Goal: Task Accomplishment & Management: Manage account settings

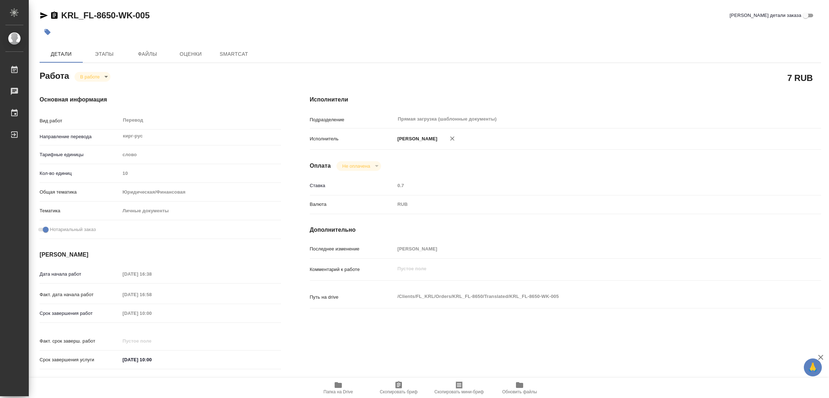
type textarea "x"
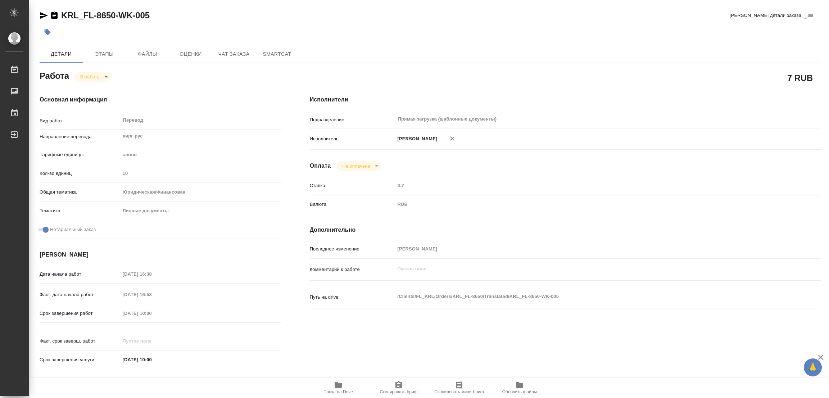
type textarea "x"
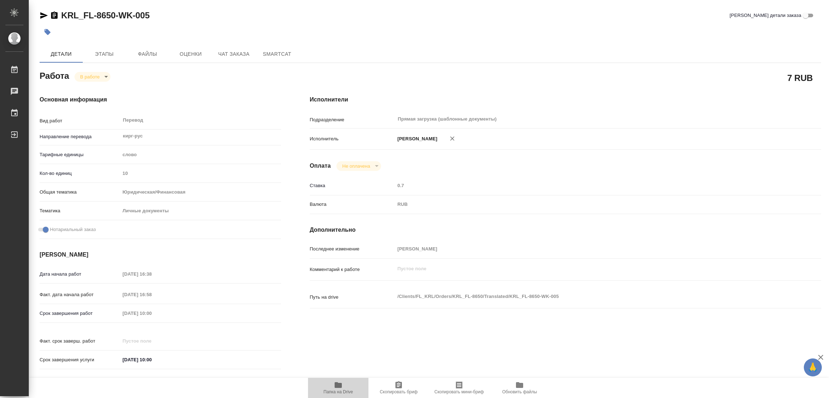
click at [342, 384] on icon "button" at bounding box center [338, 385] width 9 height 9
type textarea "x"
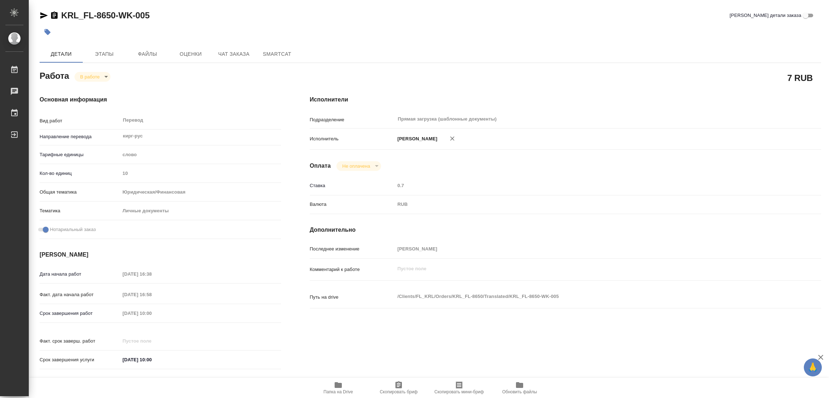
type textarea "x"
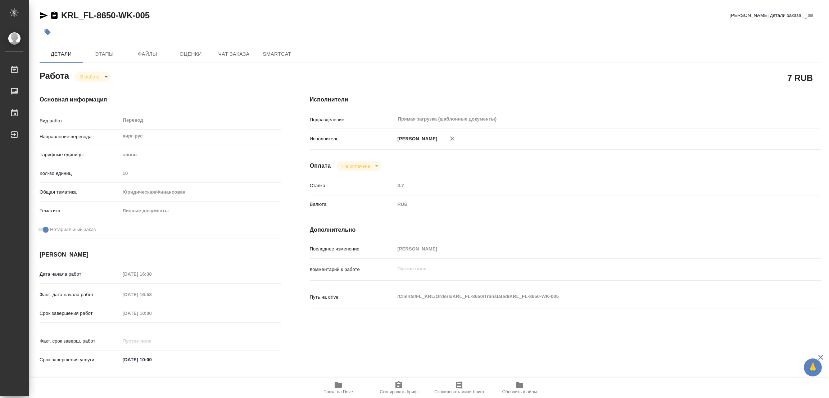
type textarea "x"
click at [103, 53] on span "Этапы" at bounding box center [104, 54] width 35 height 9
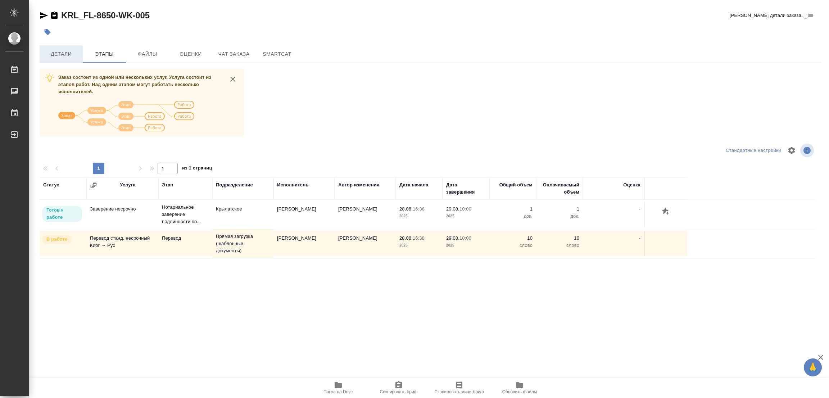
click at [66, 56] on span "Детали" at bounding box center [61, 54] width 35 height 9
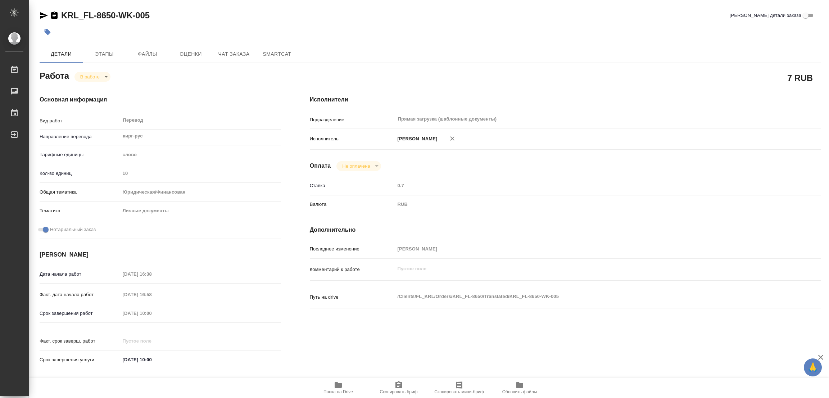
type textarea "x"
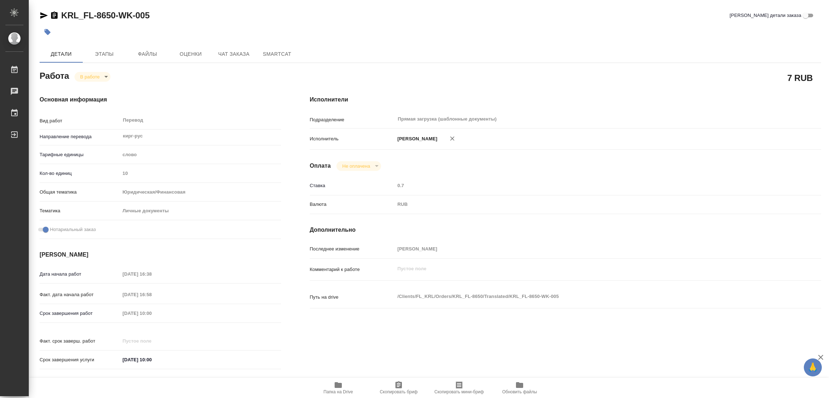
type textarea "x"
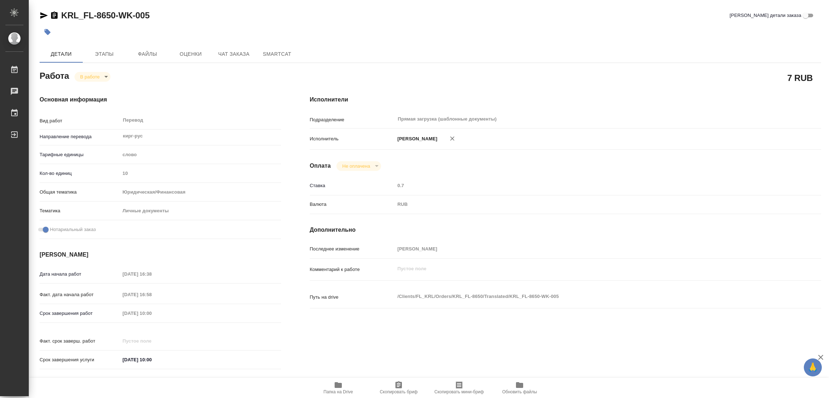
type textarea "x"
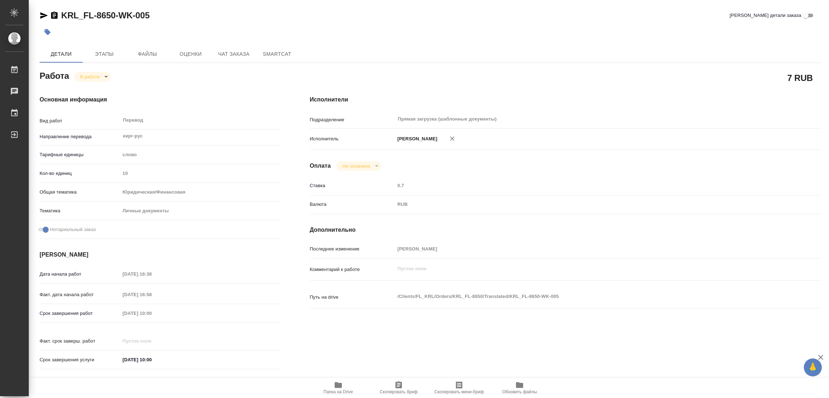
click at [89, 73] on body "🙏 .cls-1 fill:#fff; AWATERA [PERSON_NAME] Работы 0 Чаты График Выйти KRL_FL-865…" at bounding box center [414, 199] width 829 height 398
click at [96, 90] on button "Выполнен" at bounding box center [93, 89] width 26 height 8
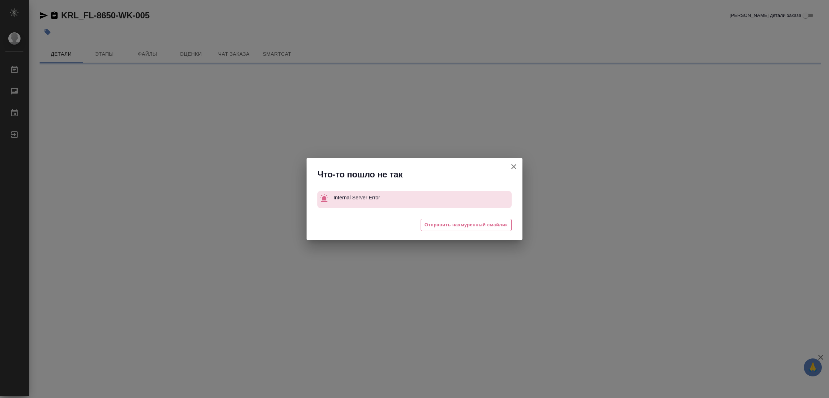
click at [51, 32] on div "Что-то пошло не так Internal Server Error 😔 Отправить нахмуренный смайлик" at bounding box center [414, 199] width 829 height 398
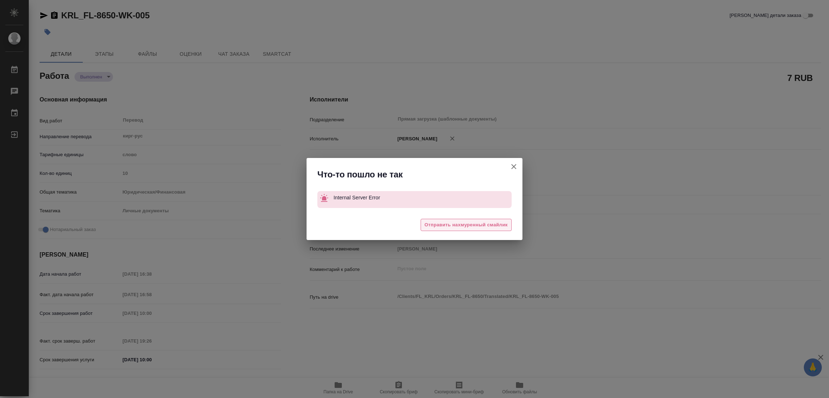
type textarea "x"
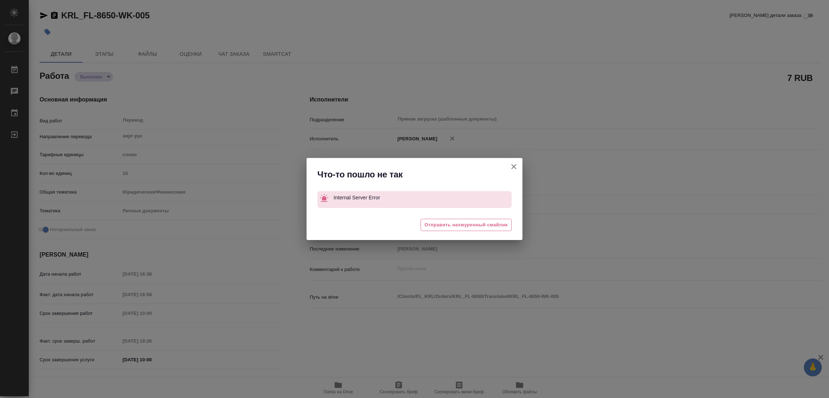
type textarea "x"
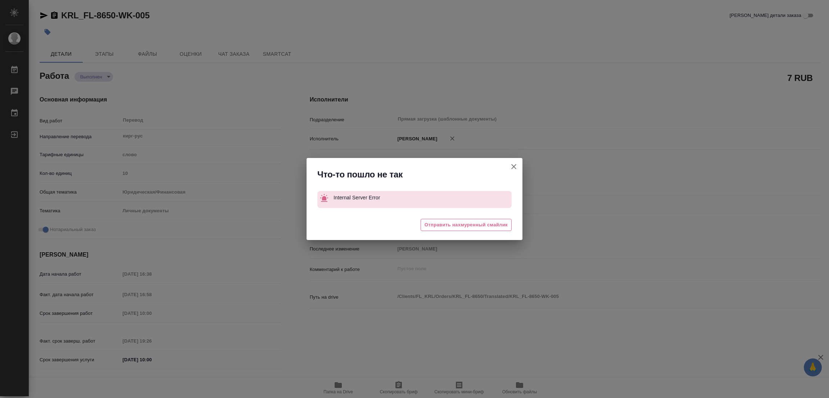
type textarea "x"
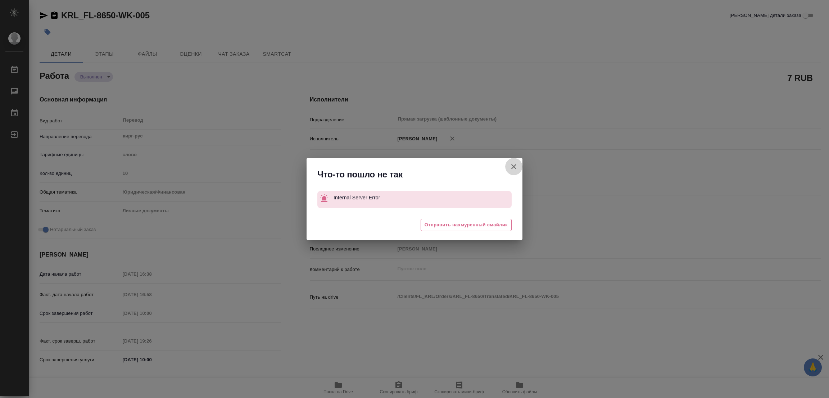
click at [515, 165] on icon "button" at bounding box center [513, 166] width 9 height 9
type textarea "x"
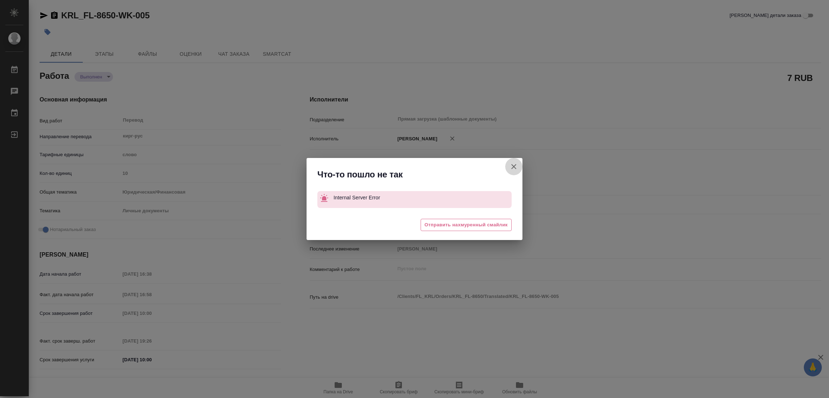
type textarea "x"
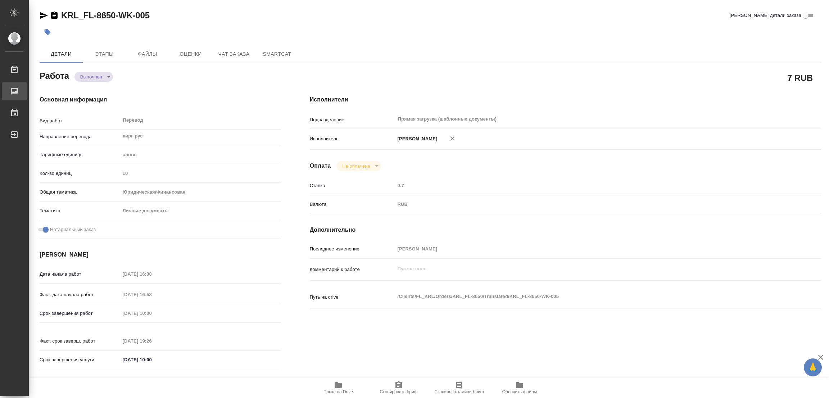
type textarea "x"
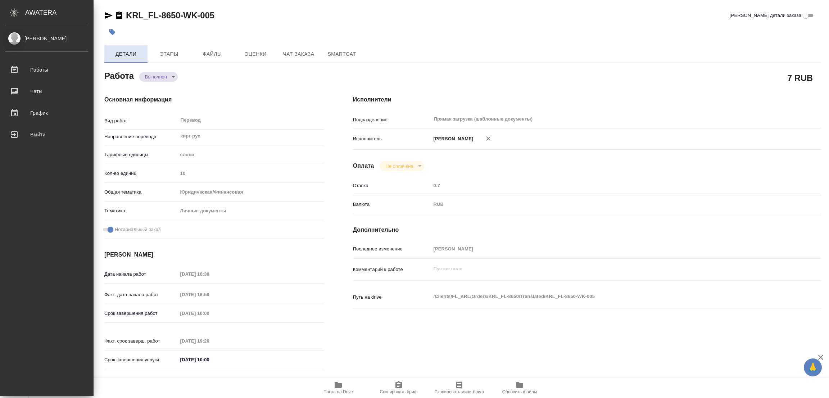
type textarea "x"
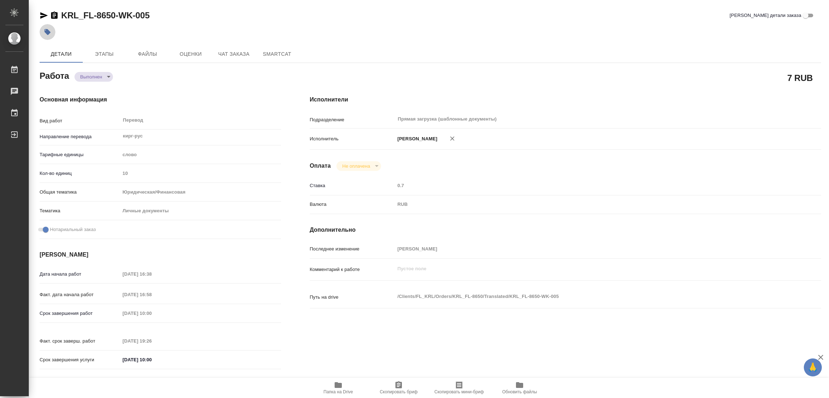
click at [47, 31] on icon "button" at bounding box center [48, 32] width 6 height 6
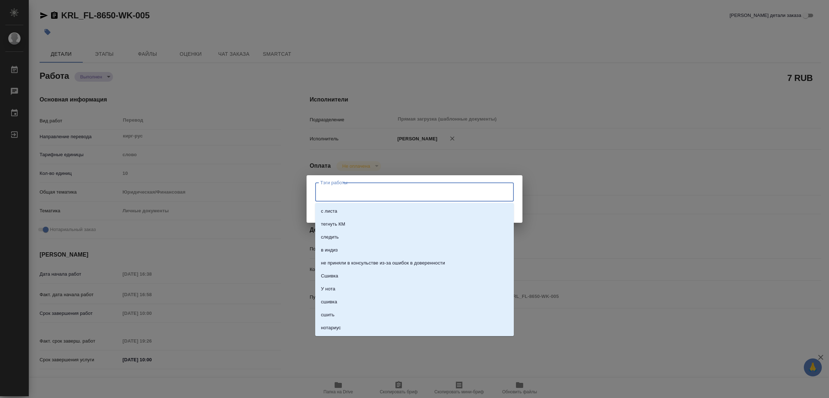
click at [329, 192] on input "Тэги работы" at bounding box center [407, 192] width 178 height 12
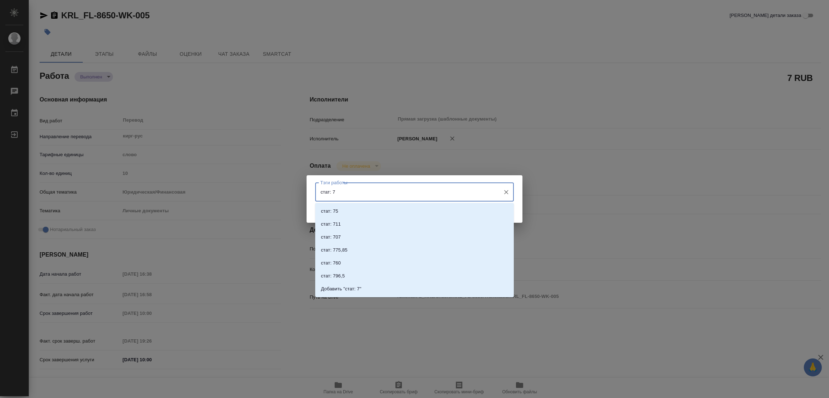
type input "стат: 75"
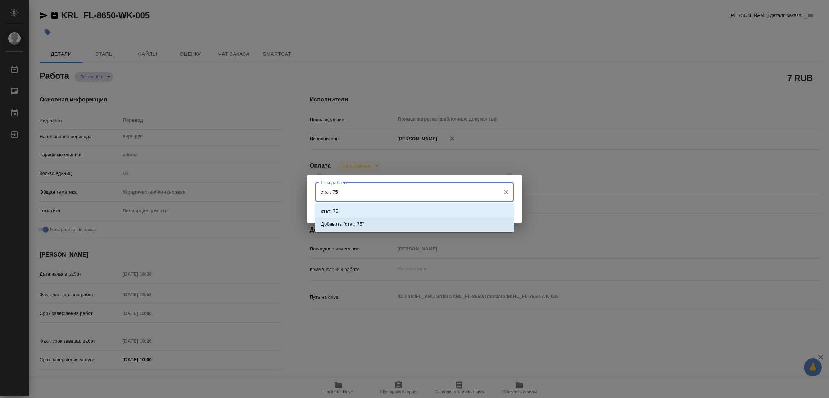
click at [360, 223] on p "Добавить "стат: 75"" at bounding box center [342, 224] width 43 height 7
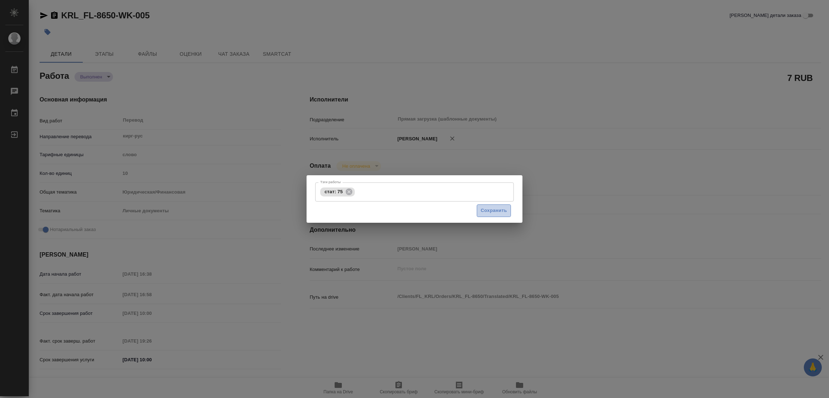
click at [496, 208] on span "Сохранить" at bounding box center [494, 211] width 26 height 8
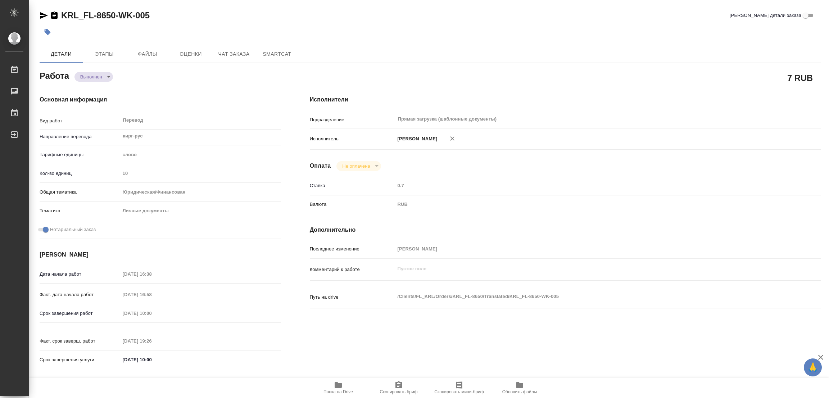
click at [496, 208] on div "RUB" at bounding box center [587, 204] width 384 height 12
type input "completed"
type textarea "Перевод"
type textarea "x"
type input "кирг-рус"
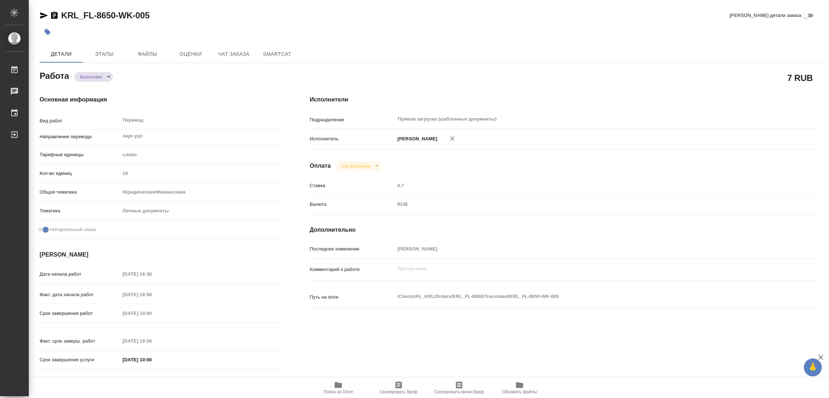
type input "5a8b1489cc6b4906c91bfd90"
type input "10"
type input "yr-fn"
type input "5a8b8b956a9677013d343cfe"
checkbox input "true"
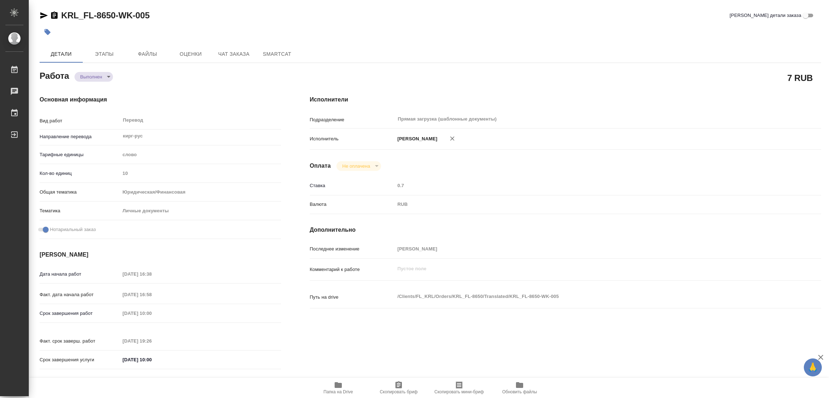
type input "[DATE] 16:38"
type input "[DATE] 16:58"
type input "[DATE] 10:00"
type input "[DATE] 19:26"
type input "[DATE] 10:00"
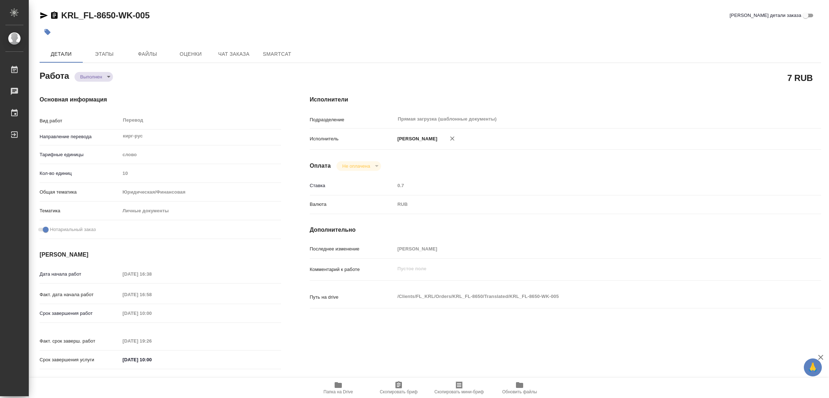
type input "Прямая загрузка (шаблонные документы)"
type input "notPayed"
type input "0.7"
type input "RUB"
type input "[PERSON_NAME]"
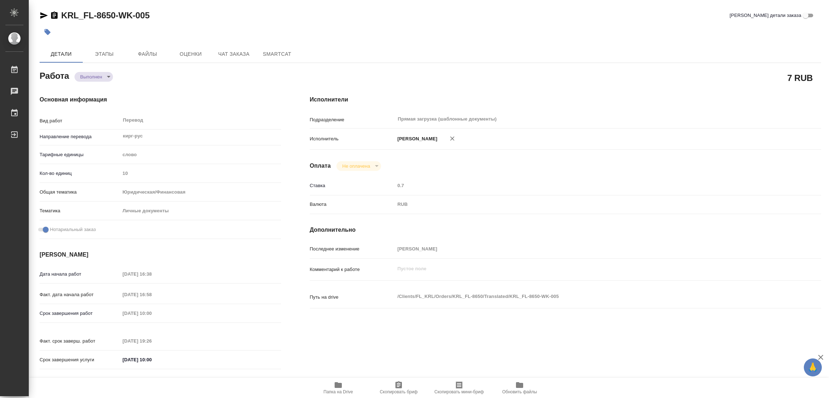
type textarea "x"
type textarea "/Clients/FL_KRL/Orders/KRL_FL-8650/Translated/KRL_FL-8650-WK-005"
type textarea "x"
type input "KRL_FL-8650"
type input "Перевод станд. несрочный"
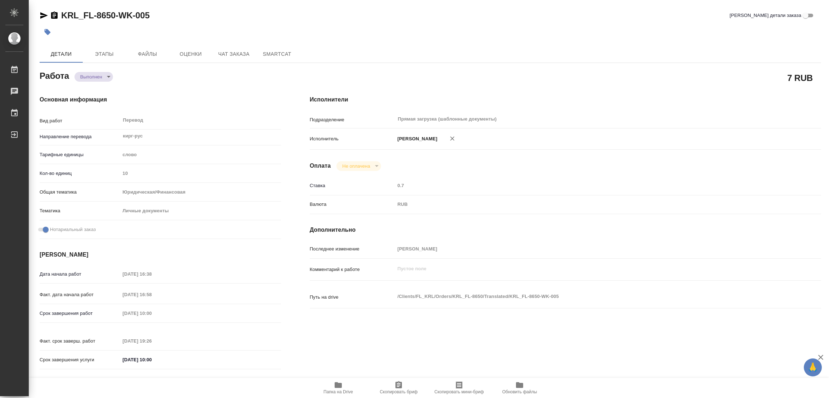
type input "Редактура, Постредактура машинного перевода, Корректура, Перевод, Приёмка по ка…"
type input "[PERSON_NAME]"
type input "/Clients/FL_KRL/Orders/KRL_FL-8650"
type textarea "x"
type textarea "НОТ Кыргыз. Респ."
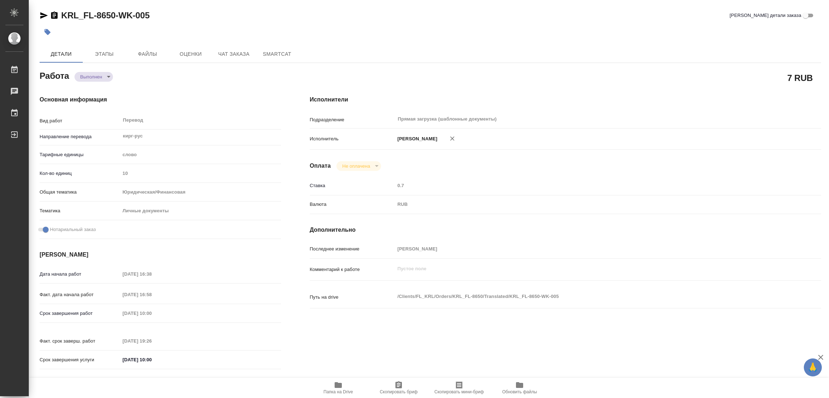
type textarea "x"
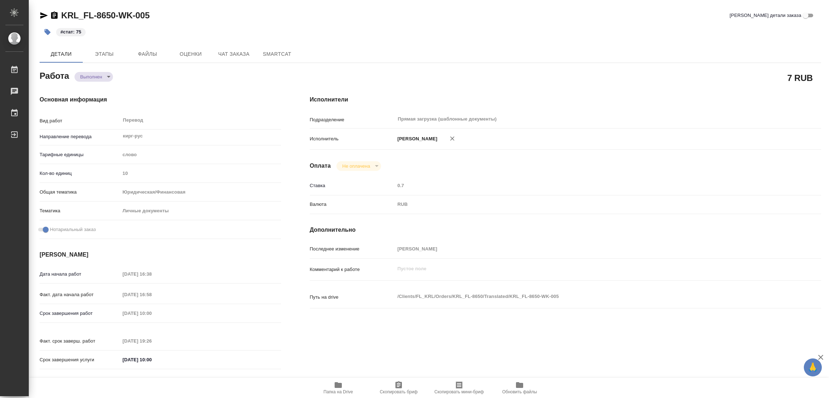
type textarea "x"
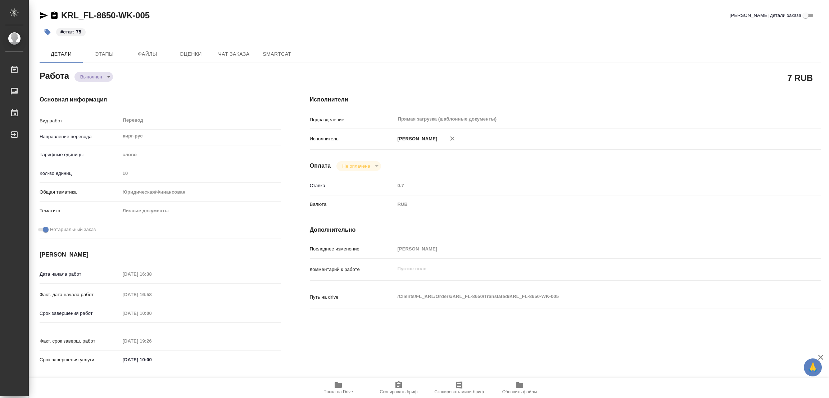
type textarea "x"
click at [211, 92] on div "Основная информация Вид работ Перевод x ​ Направление перевода кирг-рус ​ Тариф…" at bounding box center [160, 234] width 270 height 307
type textarea "x"
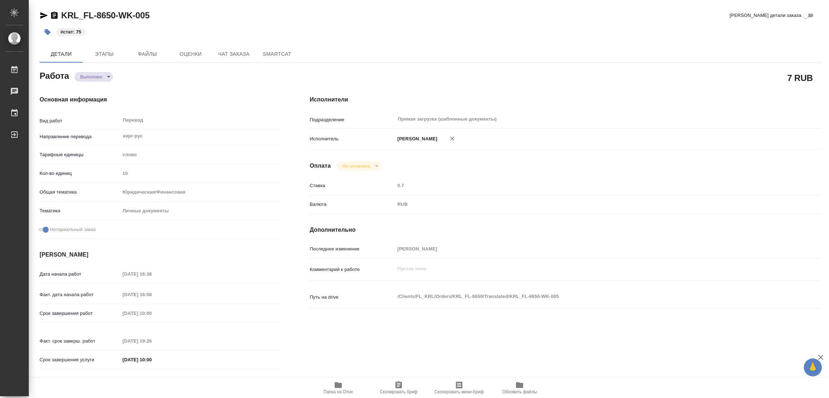
type textarea "x"
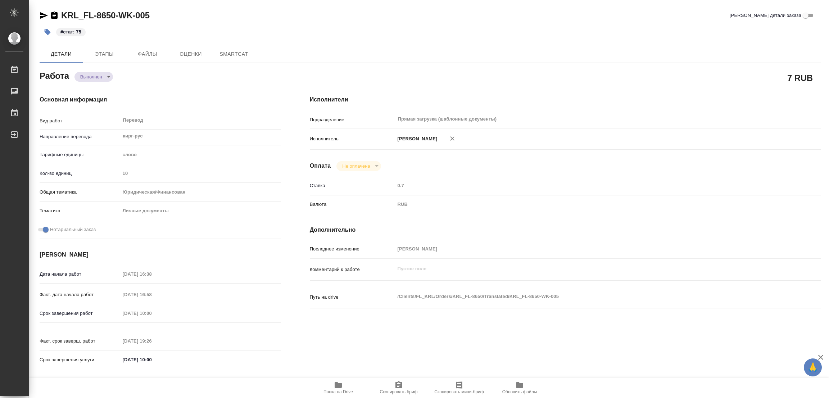
type textarea "x"
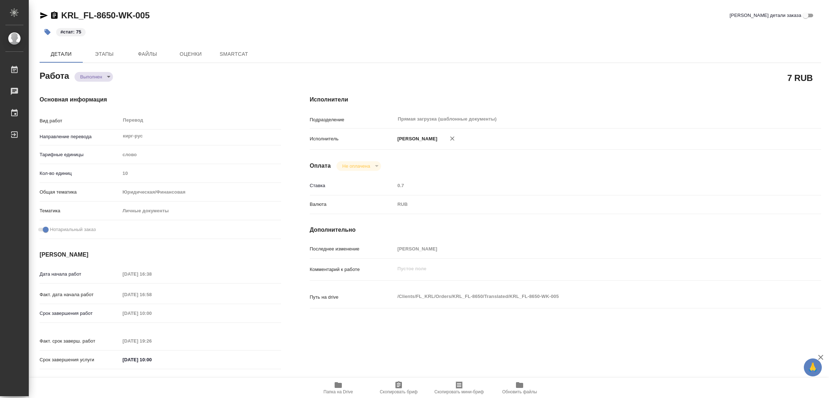
type textarea "x"
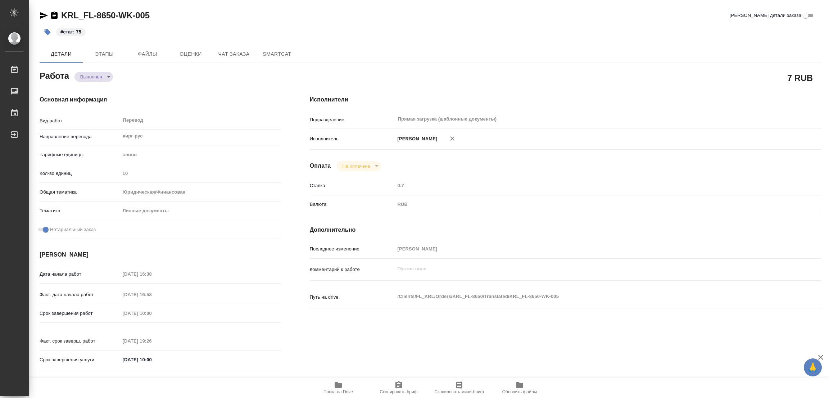
type textarea "x"
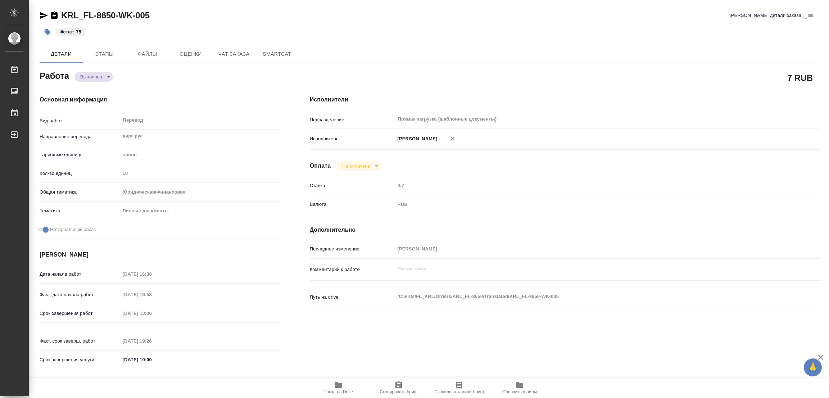
type textarea "x"
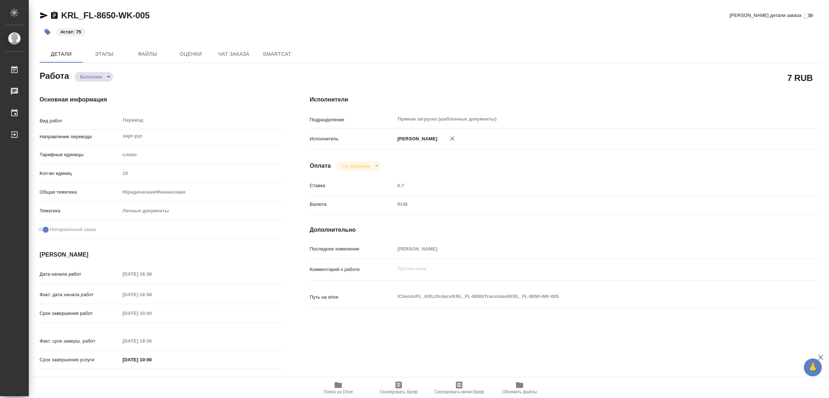
type textarea "x"
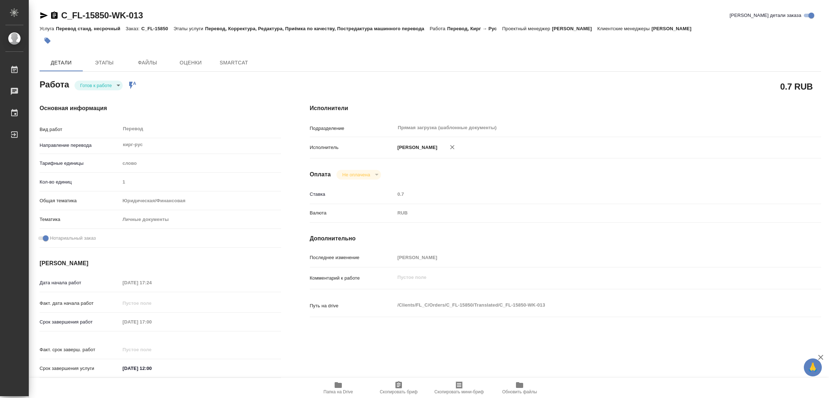
type textarea "x"
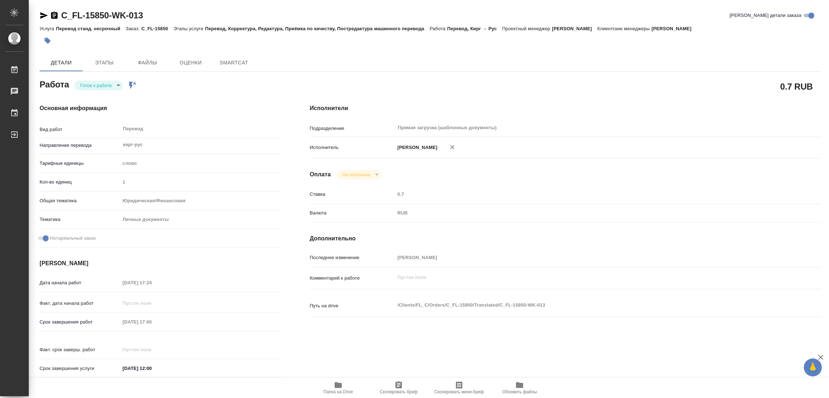
type textarea "x"
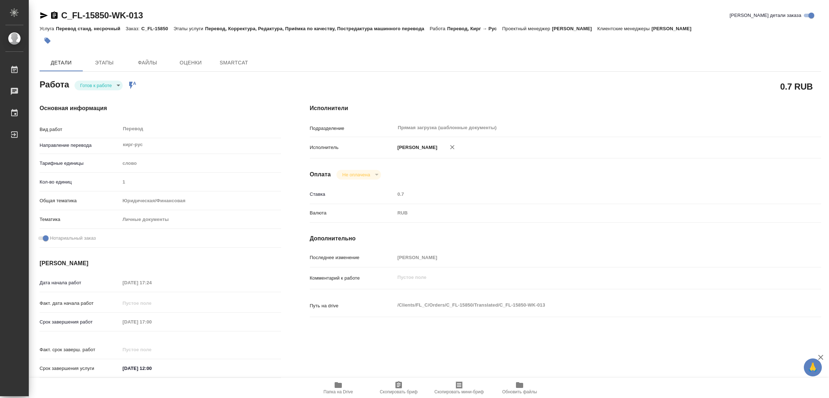
type textarea "x"
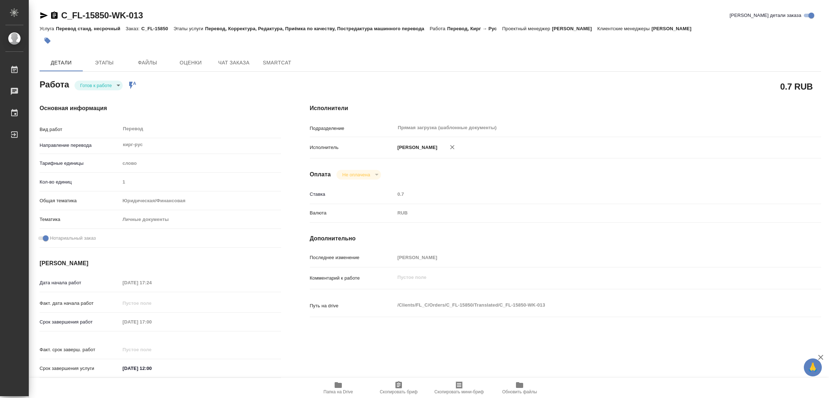
type textarea "x"
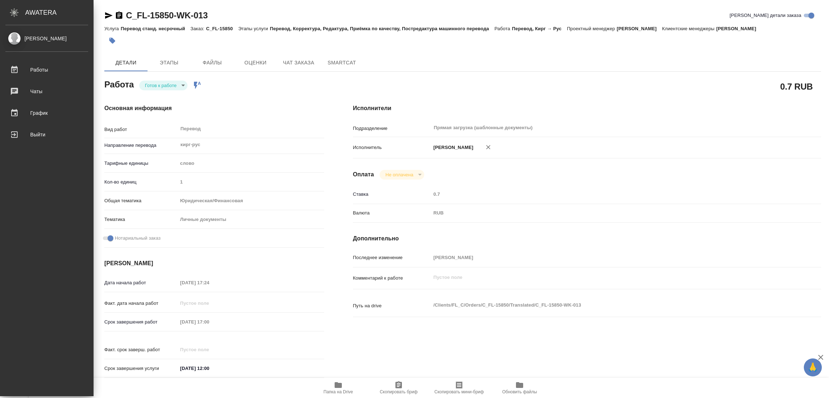
type textarea "x"
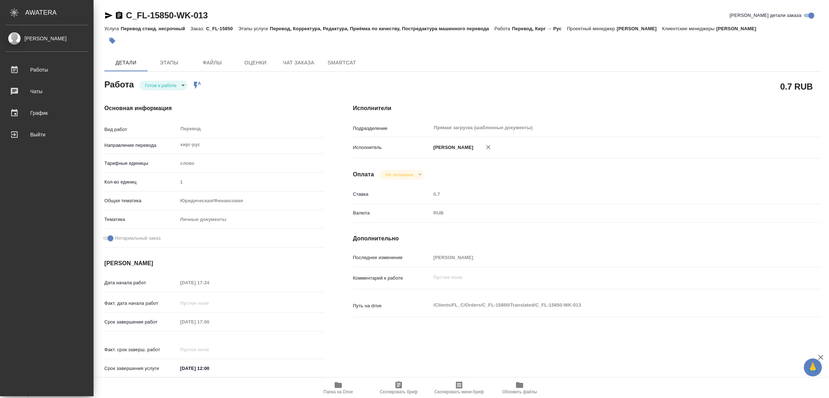
type textarea "x"
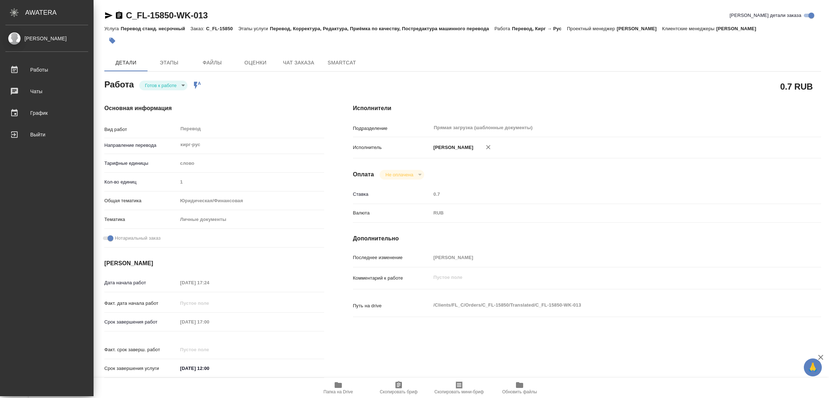
type textarea "x"
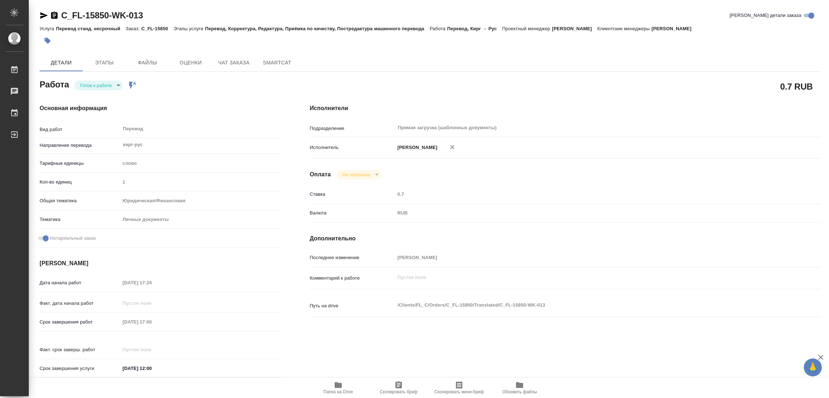
click at [339, 385] on icon "button" at bounding box center [338, 385] width 7 height 6
click at [100, 64] on span "Этапы" at bounding box center [104, 62] width 35 height 9
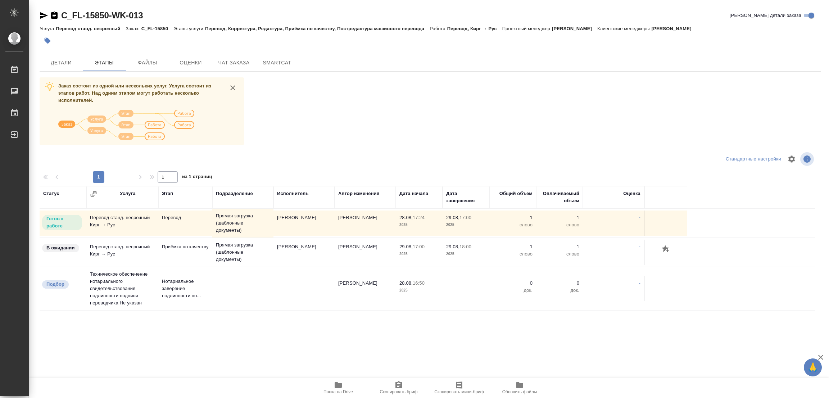
click at [389, 108] on div "Заказ состоит из одной или нескольких услуг. Услуга состоит из этапов работ. На…" at bounding box center [430, 212] width 781 height 271
click at [56, 59] on span "Детали" at bounding box center [61, 62] width 35 height 9
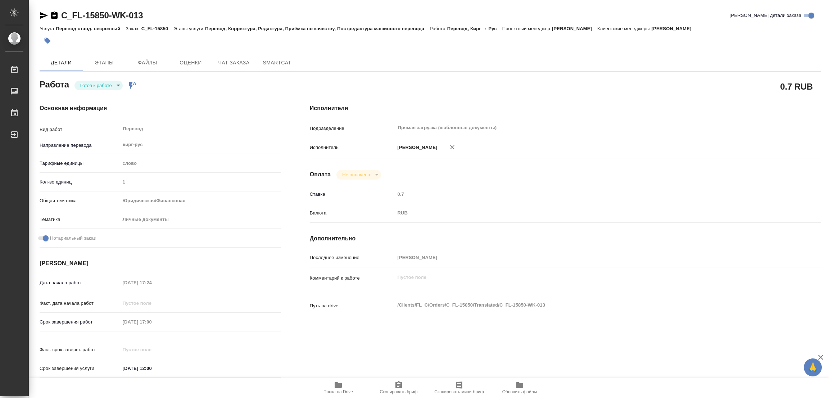
type textarea "x"
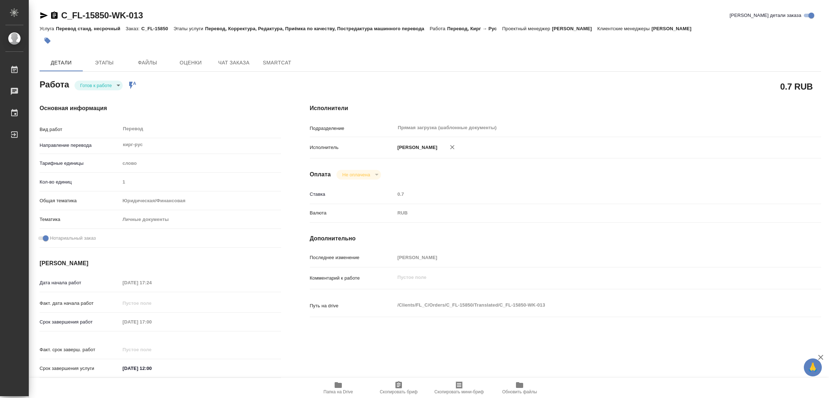
type textarea "x"
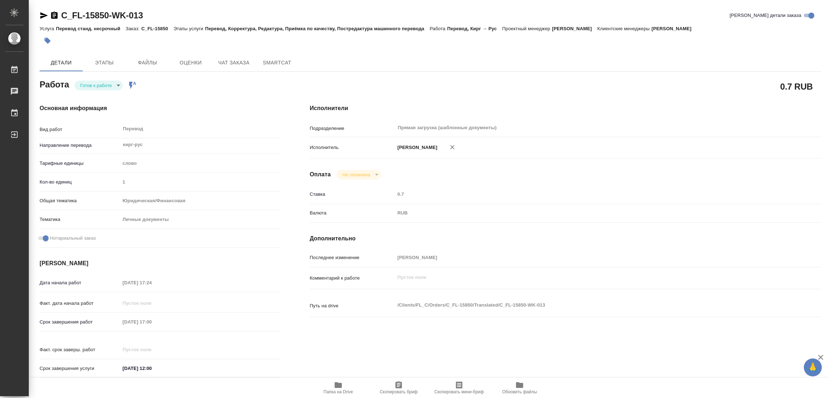
type textarea "x"
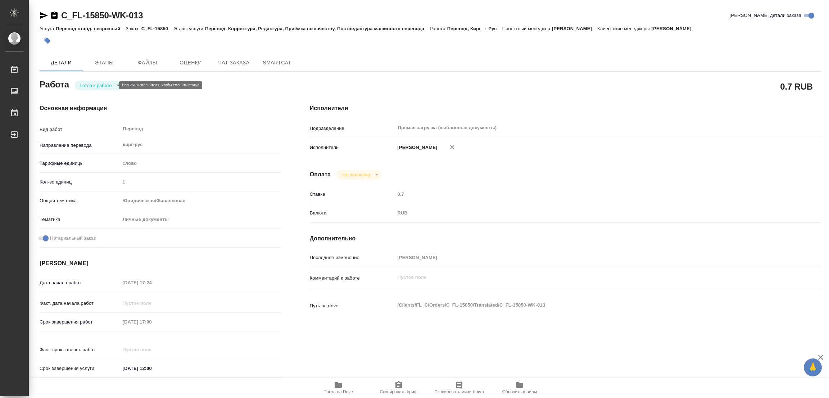
click at [88, 87] on body "🙏 .cls-1 fill:#fff; AWATERA Popova Galina Работы 0 Чаты График Выйти C_FL-15850…" at bounding box center [414, 199] width 829 height 398
click at [90, 96] on button "Выполнен" at bounding box center [93, 98] width 26 height 8
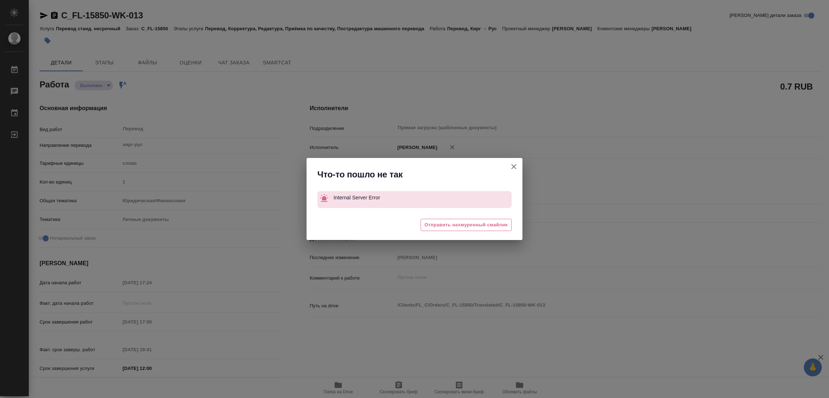
type textarea "x"
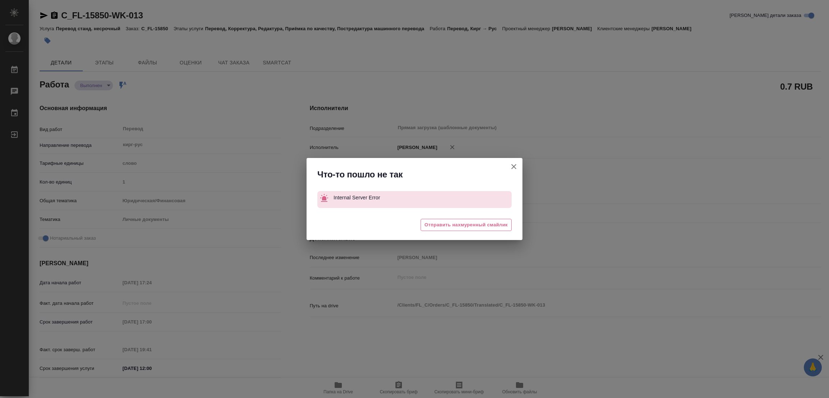
type textarea "x"
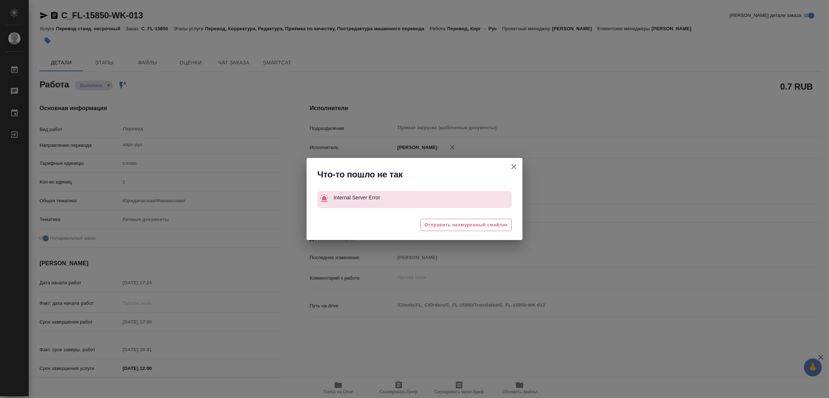
type textarea "x"
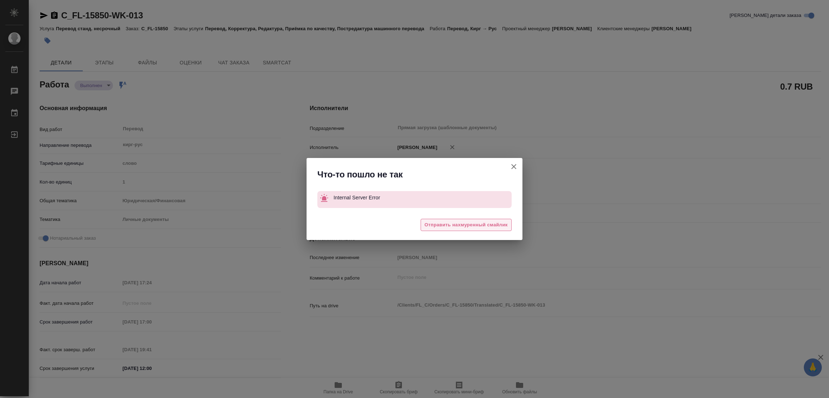
click at [488, 227] on span "Отправить нахмуренный смайлик" at bounding box center [466, 225] width 83 height 8
type textarea "x"
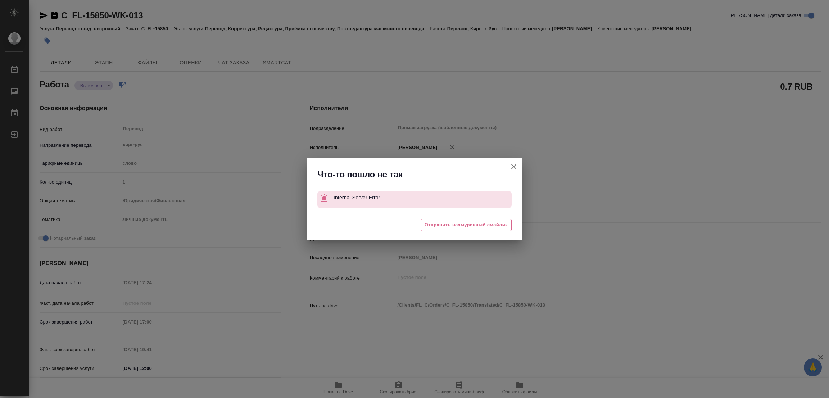
type textarea "x"
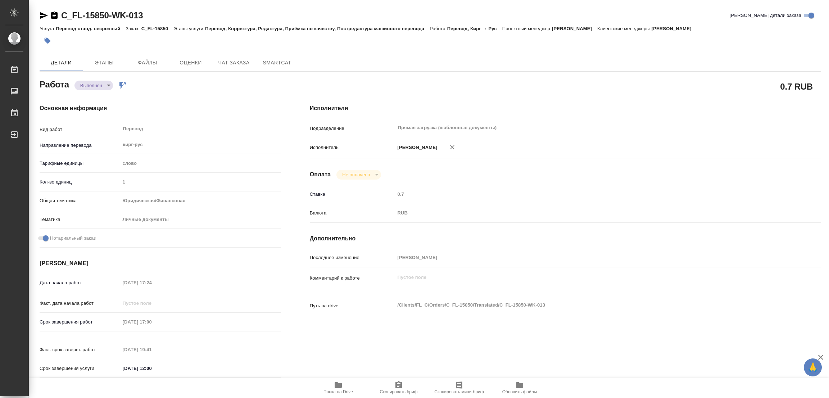
click at [285, 97] on div at bounding box center [414, 199] width 829 height 398
click at [47, 35] on button "button" at bounding box center [48, 41] width 16 height 16
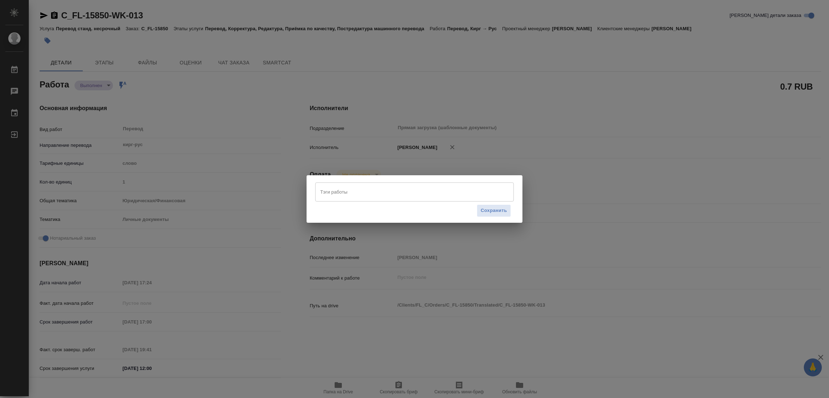
click at [325, 190] on input "Тэги работы" at bounding box center [407, 192] width 178 height 12
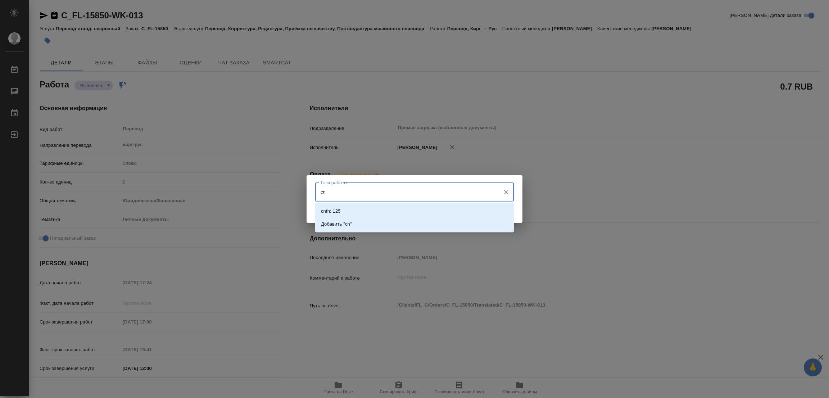
type input "c"
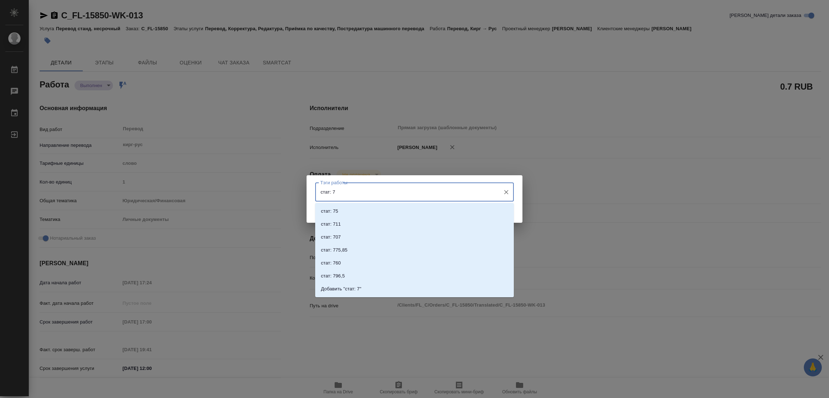
type input "стат: 75"
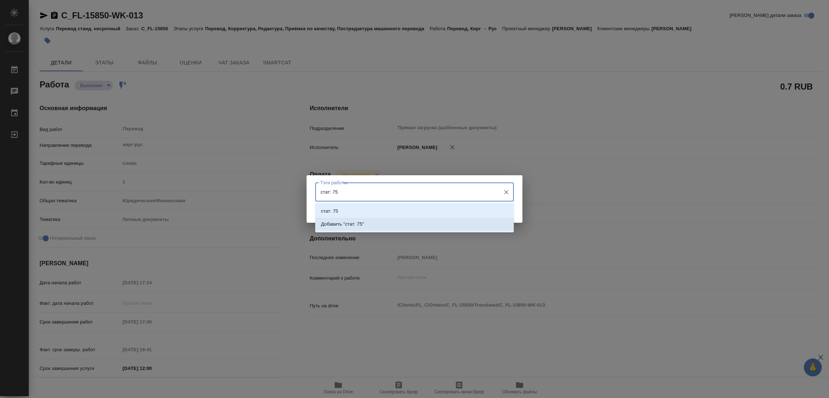
click at [352, 222] on p "Добавить "стат: 75"" at bounding box center [342, 224] width 43 height 7
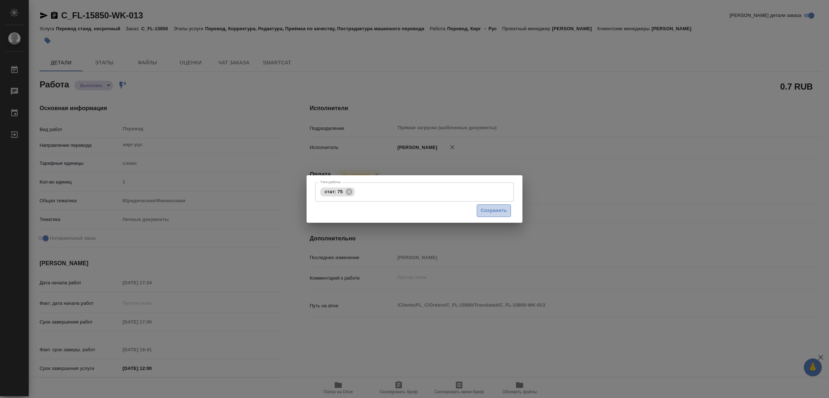
click at [487, 207] on span "Сохранить" at bounding box center [494, 211] width 26 height 8
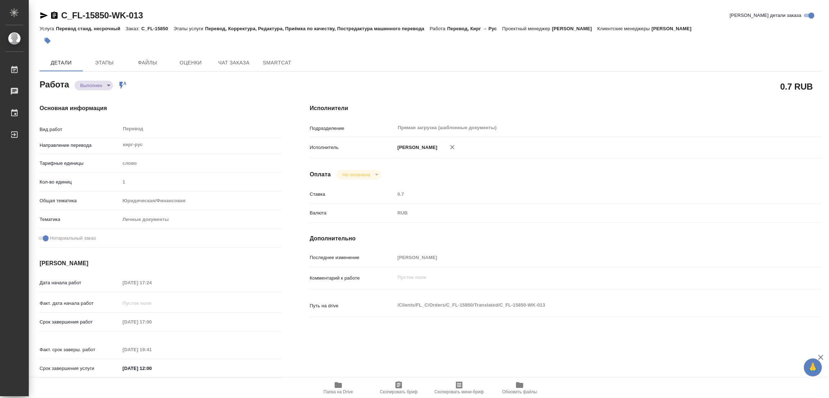
type input "completed"
type textarea "Перевод"
type textarea "x"
type input "кирг-рус"
type input "5a8b1489cc6b4906c91bfd90"
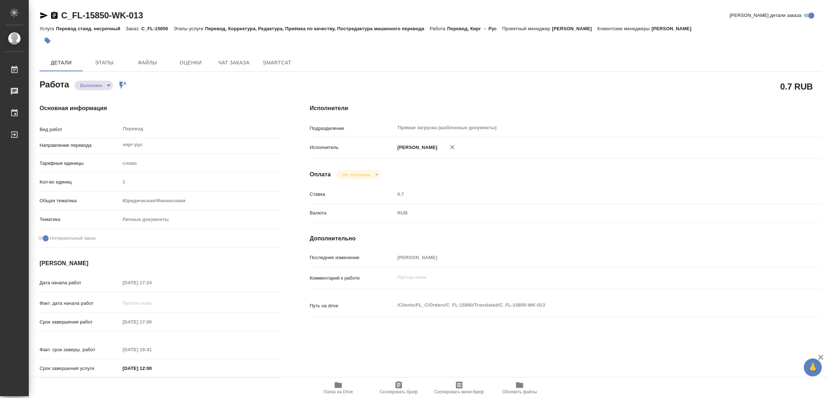
type input "1"
type input "yr-fn"
type input "5a8b8b956a9677013d343cfe"
checkbox input "true"
type input "28.08.2025 17:24"
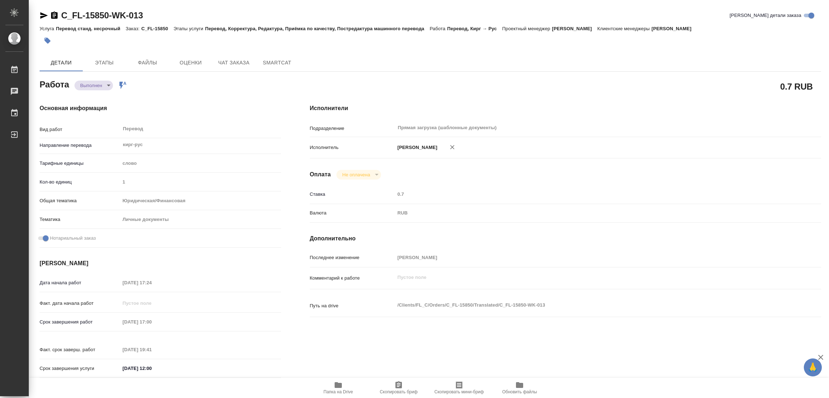
type input "29.08.2025 17:00"
type input "28.08.2025 19:41"
type input "01.09.2025 12:00"
type input "Прямая загрузка (шаблонные документы)"
type input "notPayed"
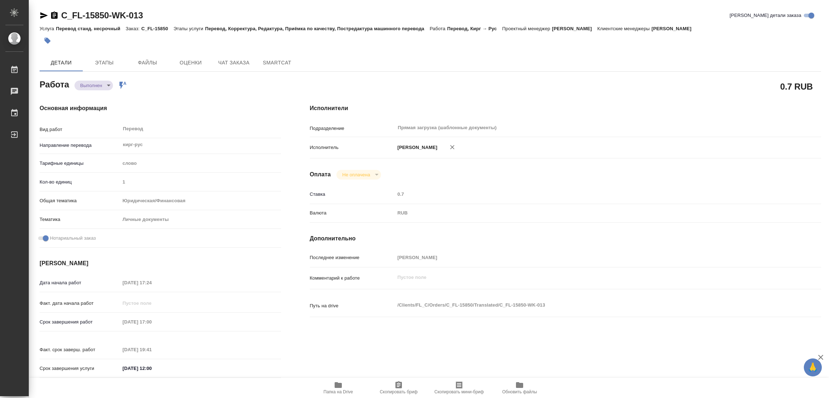
type input "0.7"
type input "RUB"
type input "[PERSON_NAME]"
type textarea "x"
type textarea "/Clients/FL_C/Orders/C_FL-15850/Translated/C_FL-15850-WK-013"
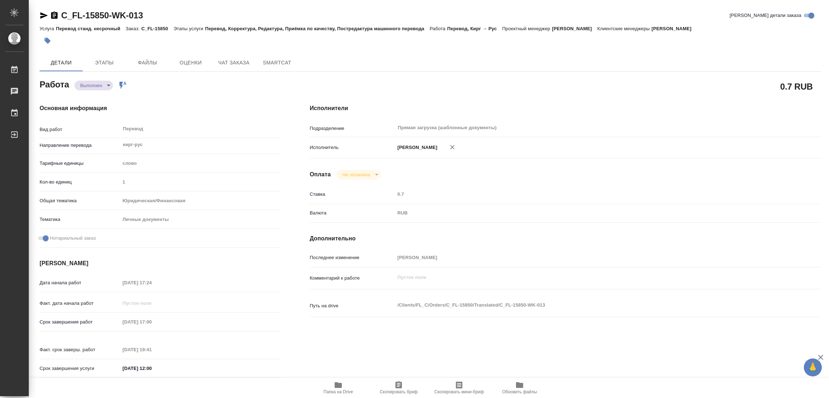
type textarea "x"
type input "C_FL-15850"
type input "Перевод станд. несрочный"
type input "Перевод, Корректура, Редактура, Приёмка по качеству, Постредактура машинного пе…"
type input "Зайцева Светлана"
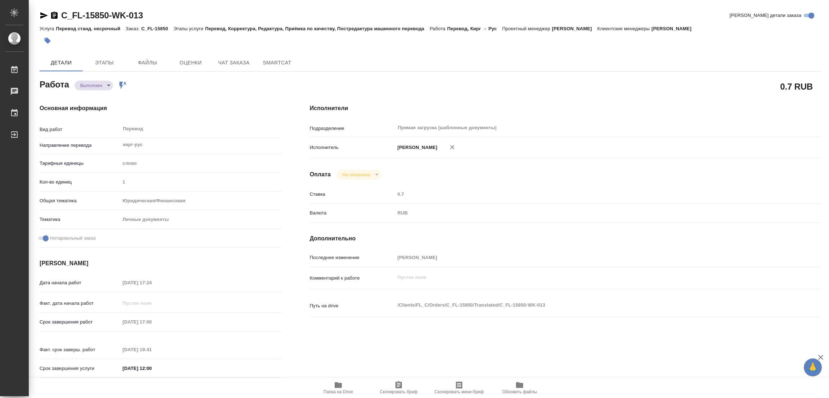
type input "/Clients/FL_C/Orders/C_FL-15850"
type textarea "x"
type textarea "нот"
type textarea "x"
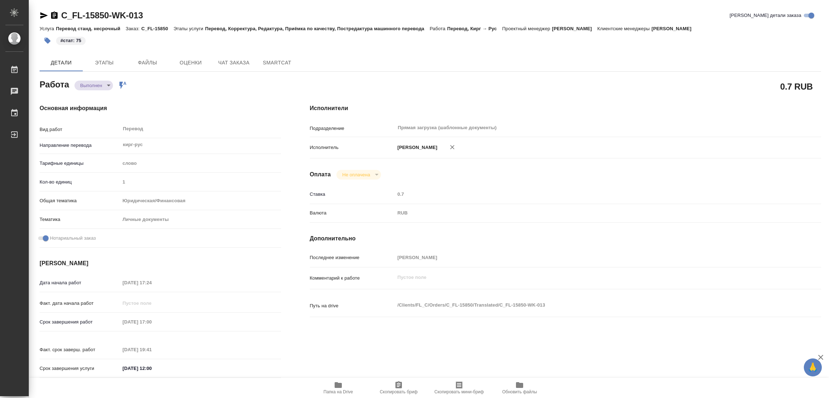
type textarea "x"
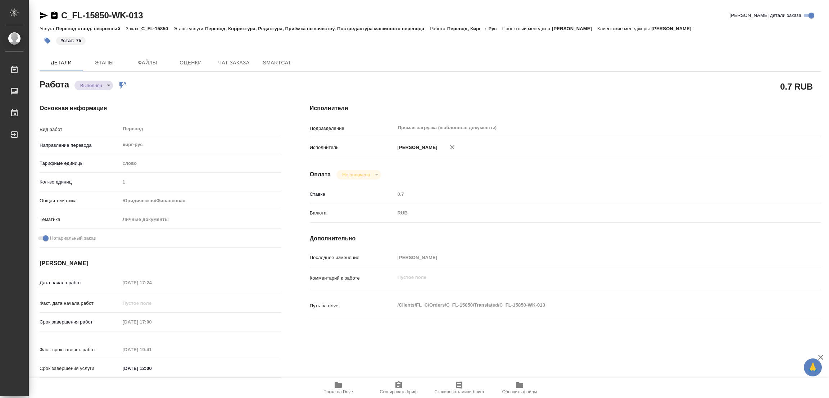
type textarea "x"
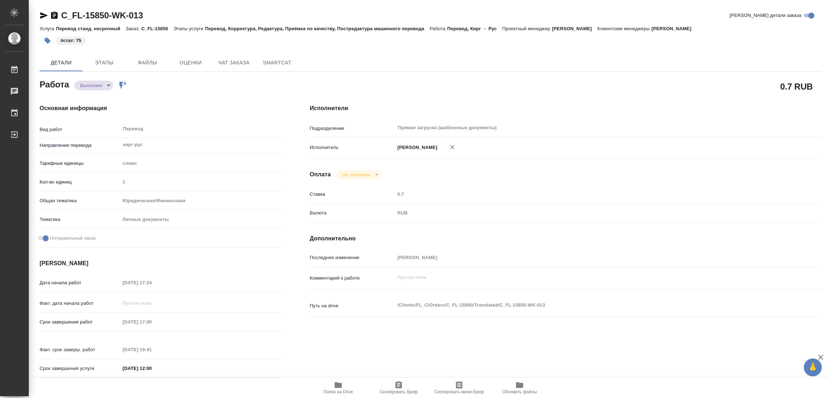
type textarea "x"
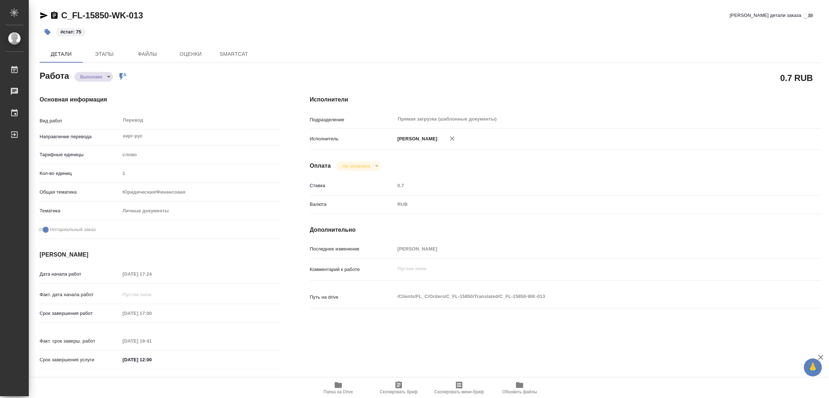
type textarea "x"
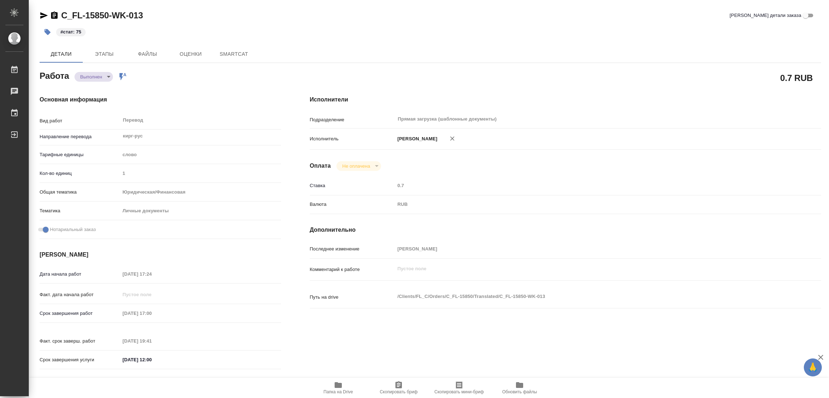
type textarea "x"
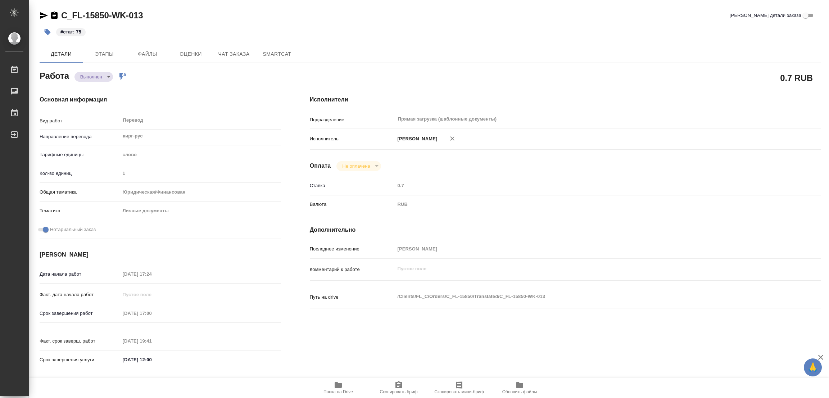
type textarea "x"
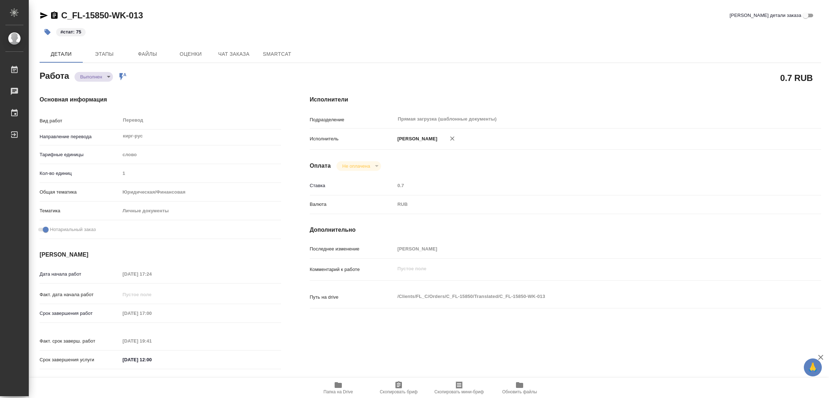
type textarea "x"
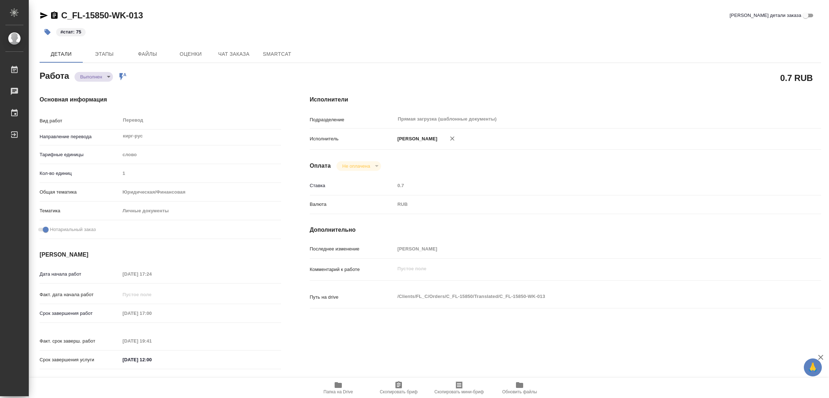
type textarea "x"
